Goal: Information Seeking & Learning: Learn about a topic

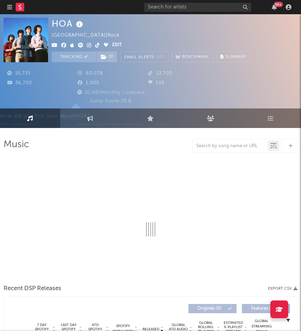
select select "6m"
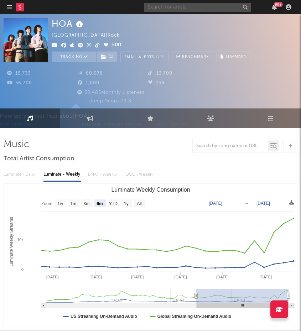
click at [181, 10] on input "text" at bounding box center [197, 7] width 107 height 9
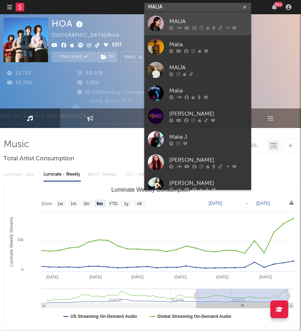
type input "MALIA"
click at [184, 21] on div "MALIA" at bounding box center [208, 21] width 78 height 9
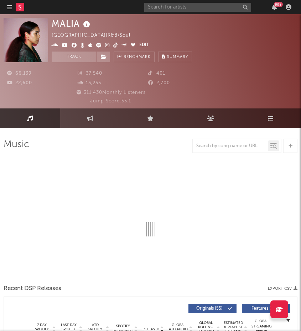
select select "6m"
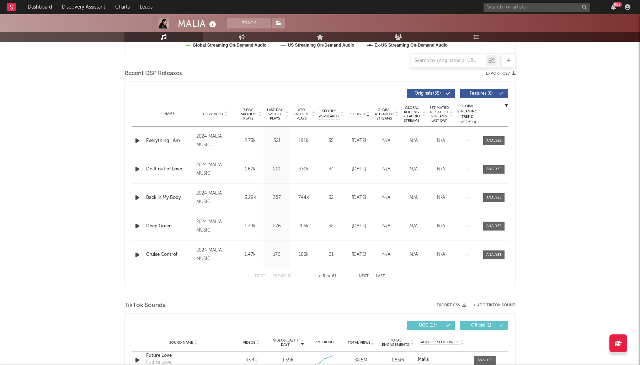
scroll to position [228, 0]
click at [300, 117] on div "Name Copyright Label Album Names Composer Names 7 Day Spotify Plays Last Day Sp…" at bounding box center [320, 114] width 376 height 25
click at [300, 116] on span "Released" at bounding box center [357, 114] width 17 height 4
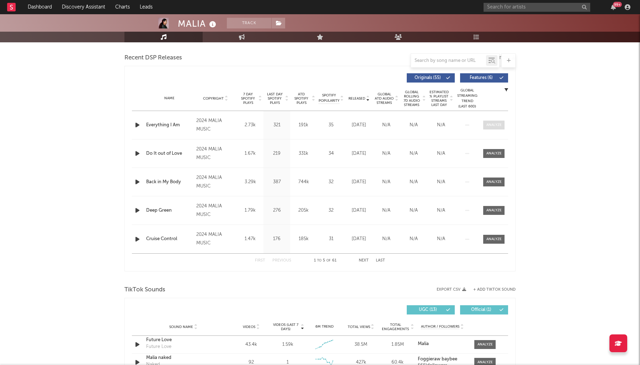
click at [300, 121] on span at bounding box center [494, 125] width 21 height 9
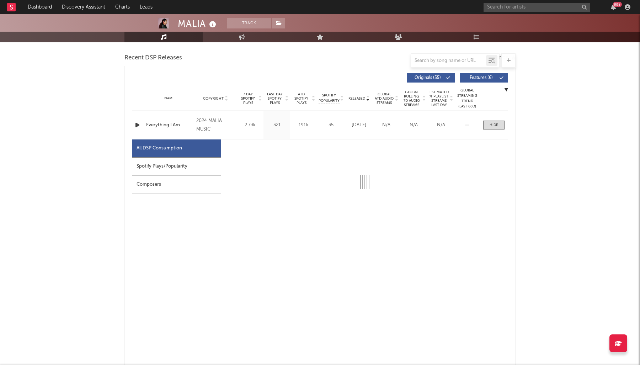
select select "1w"
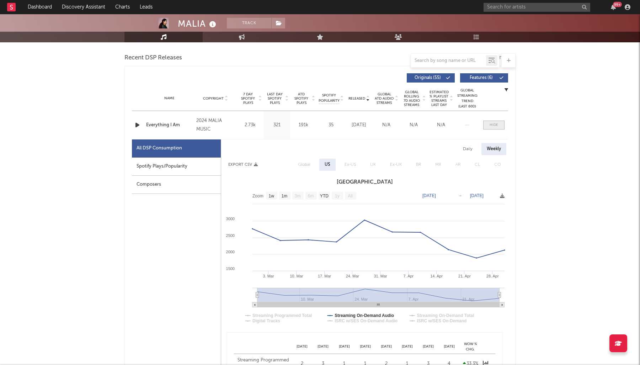
click at [300, 122] on div at bounding box center [494, 124] width 9 height 5
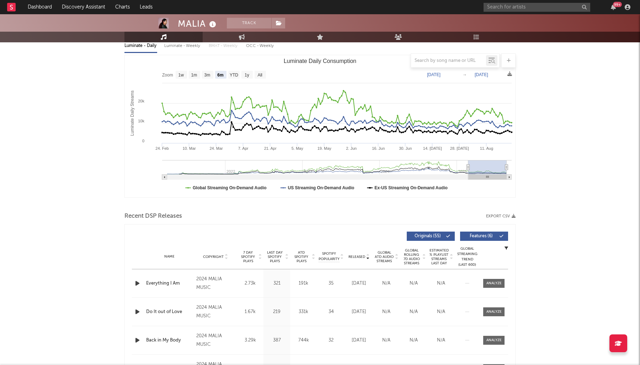
scroll to position [0, 0]
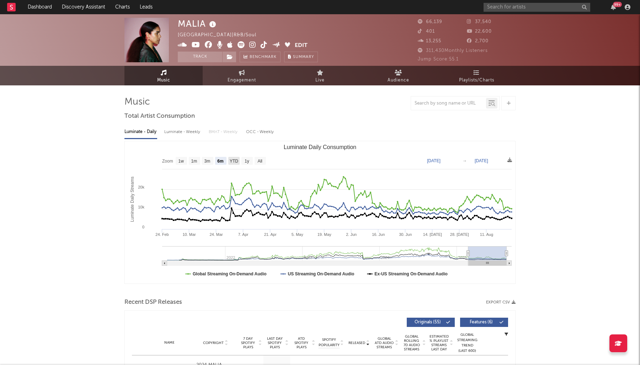
click at [233, 161] on text "YTD" at bounding box center [234, 161] width 9 height 5
select select "YTD"
type input "[DATE]"
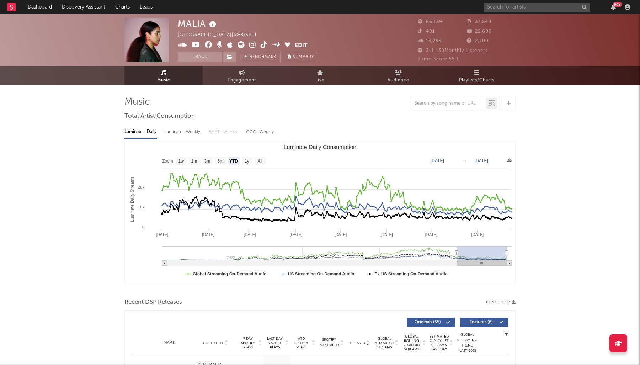
click at [244, 161] on rect "Luminate Daily Consumption" at bounding box center [247, 161] width 11 height 8
select select "1y"
type input "[DATE]"
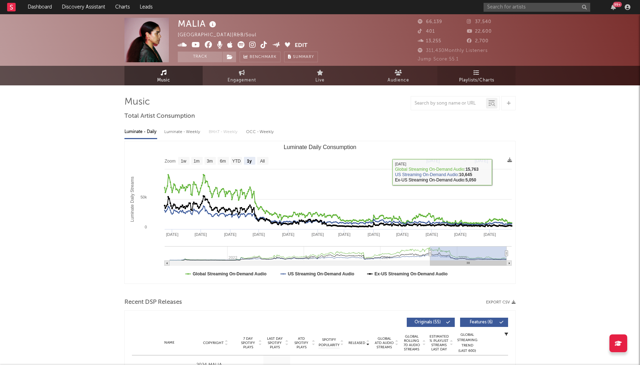
click at [300, 70] on link "Playlists/Charts" at bounding box center [477, 76] width 78 height 20
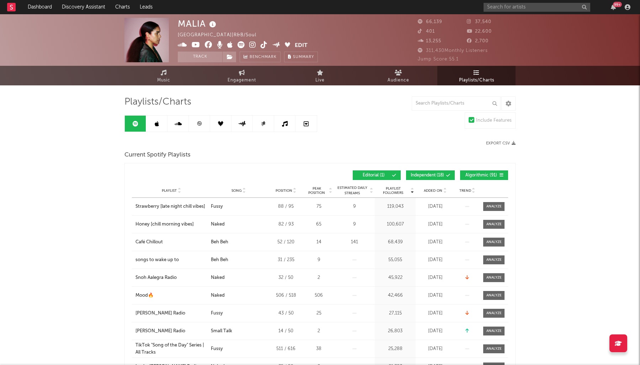
click at [300, 169] on div "Playlist Followers Playlist Song Position Peak Position Playlist Followers Adde…" at bounding box center [320, 175] width 376 height 17
click at [300, 173] on button "Independent ( 18 )" at bounding box center [430, 175] width 49 height 10
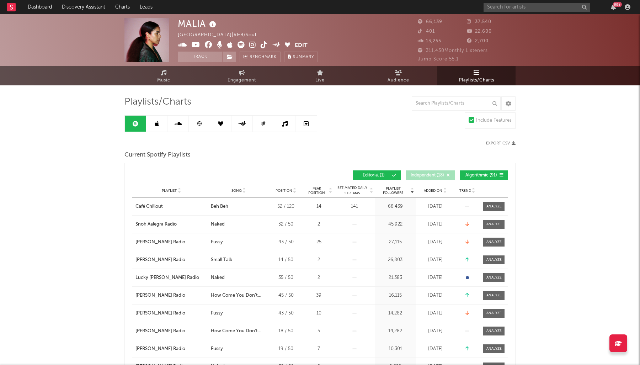
click at [300, 178] on button "Algorithmic ( 91 )" at bounding box center [484, 175] width 48 height 10
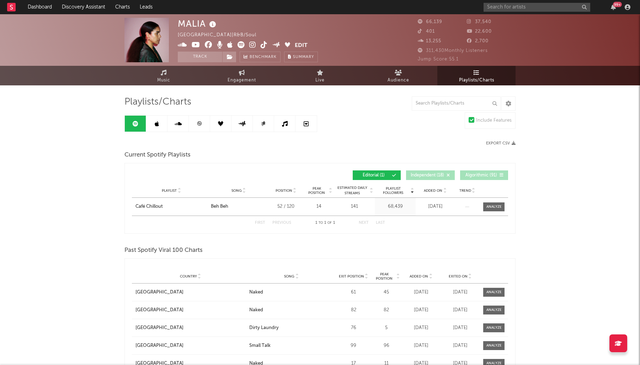
click at [300, 174] on span "Independent ( 18 )" at bounding box center [427, 175] width 33 height 4
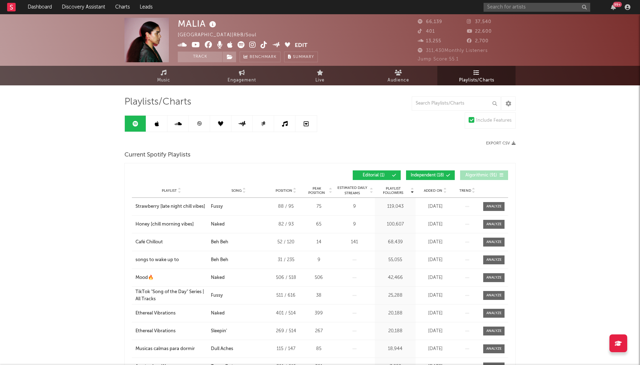
click at [300, 174] on span "Algorithmic ( 91 )" at bounding box center [481, 175] width 33 height 4
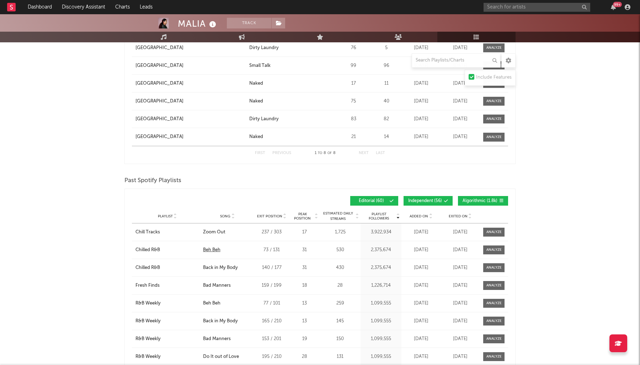
scroll to position [537, 0]
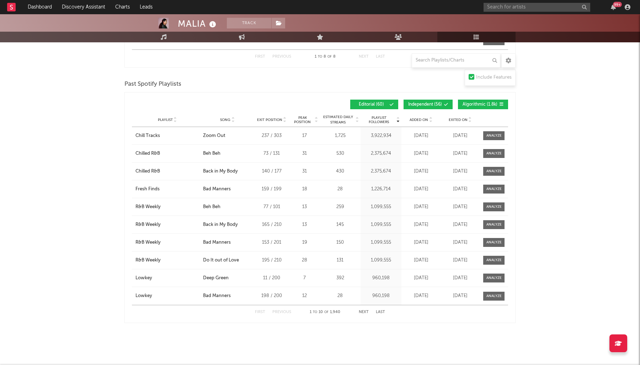
click at [300, 108] on button "Independent ( 56 )" at bounding box center [428, 105] width 49 height 10
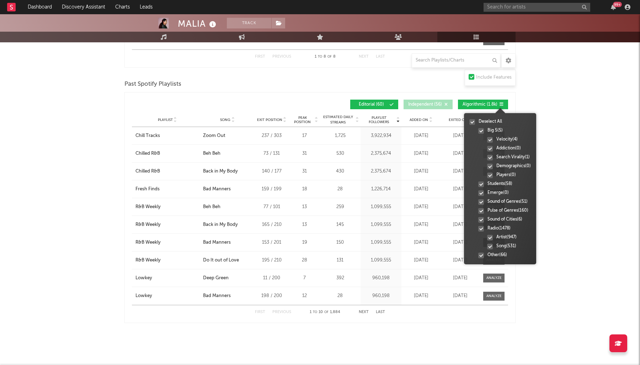
click at [300, 100] on button "Algorithmic ( 1.8k )" at bounding box center [483, 105] width 50 height 10
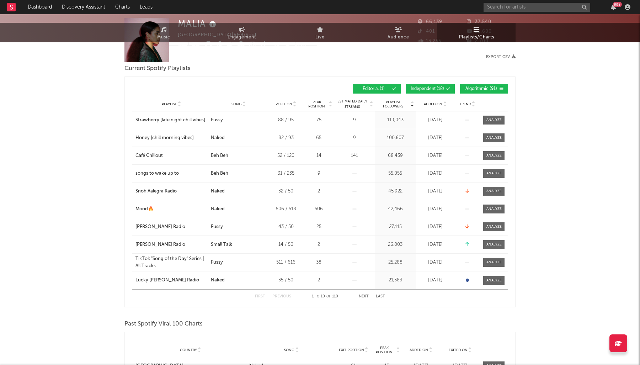
scroll to position [0, 0]
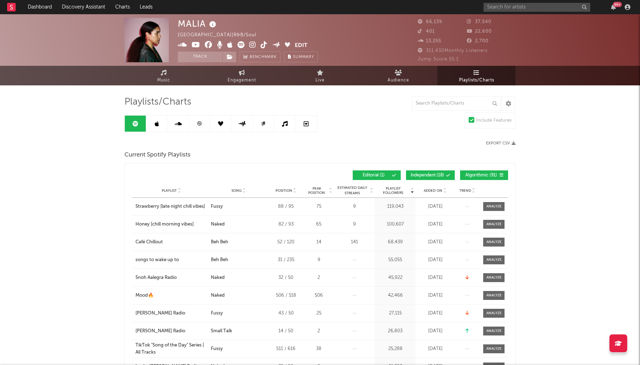
click at [196, 122] on link at bounding box center [199, 124] width 21 height 16
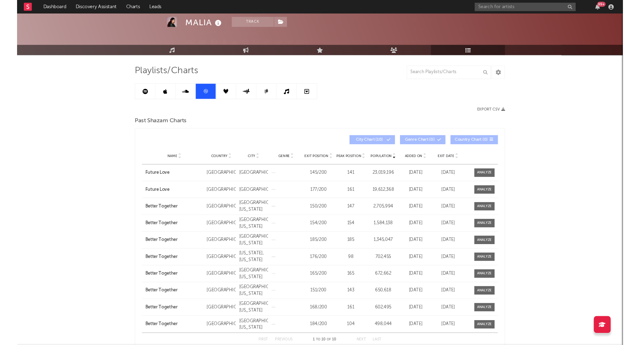
scroll to position [29, 0]
